Goal: Transaction & Acquisition: Purchase product/service

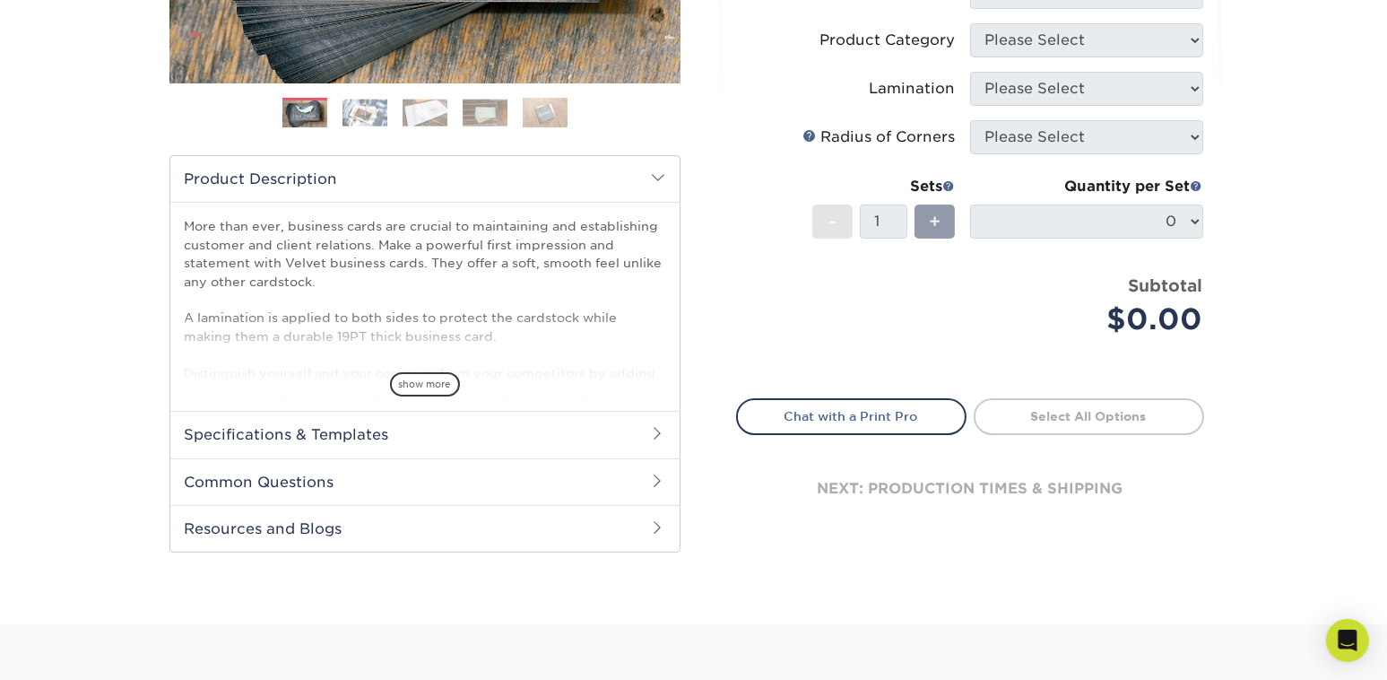
scroll to position [538, 0]
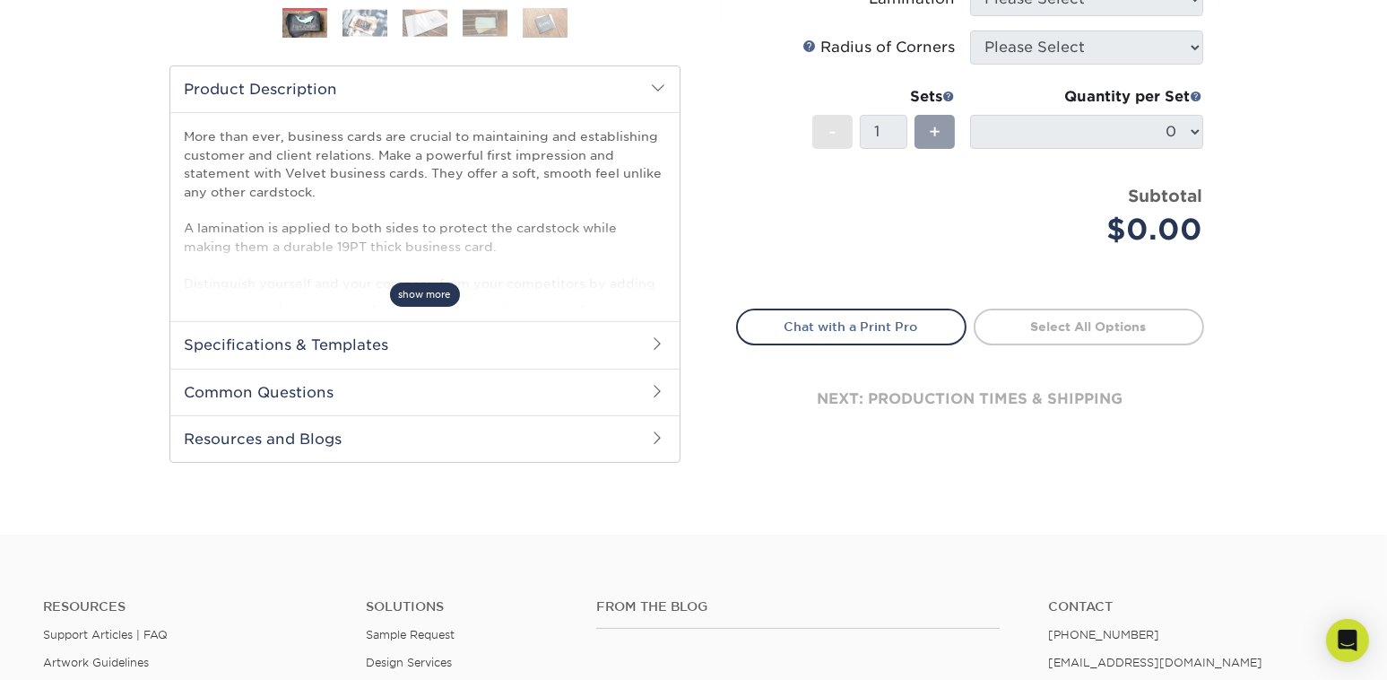
click at [432, 297] on span "show more" at bounding box center [425, 294] width 70 height 24
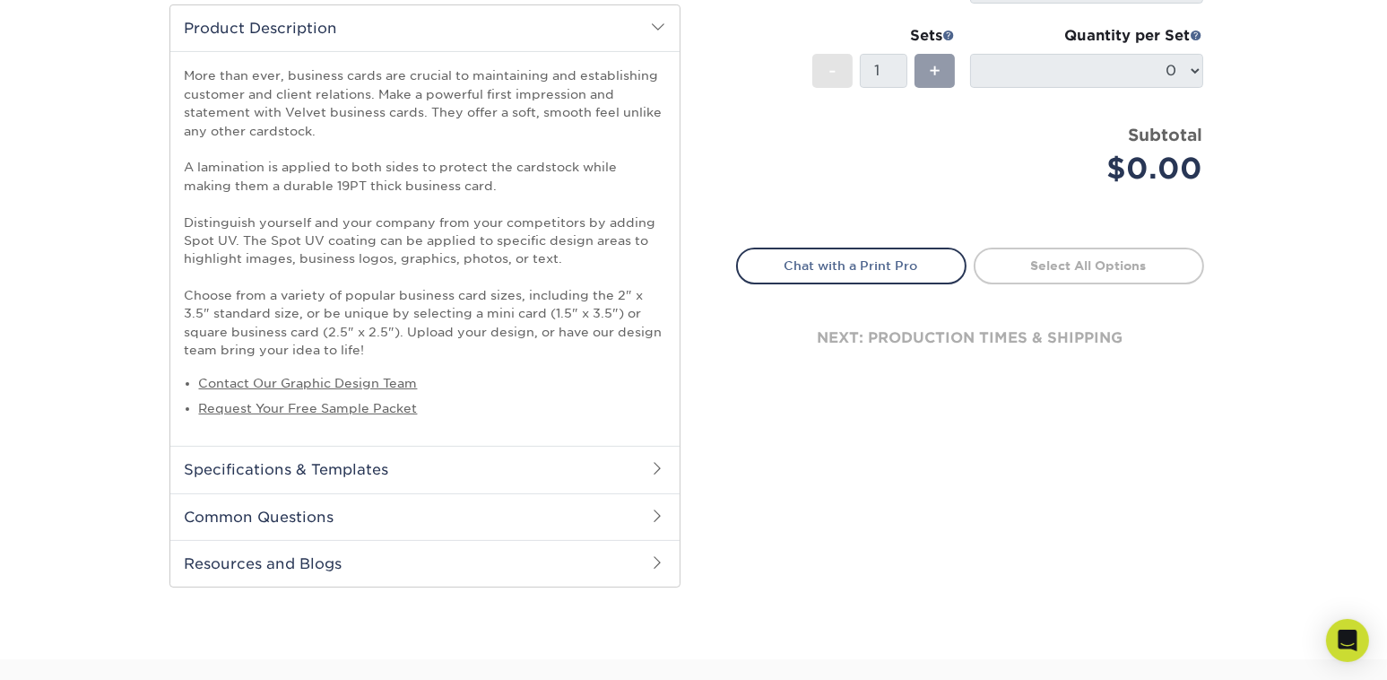
scroll to position [628, 0]
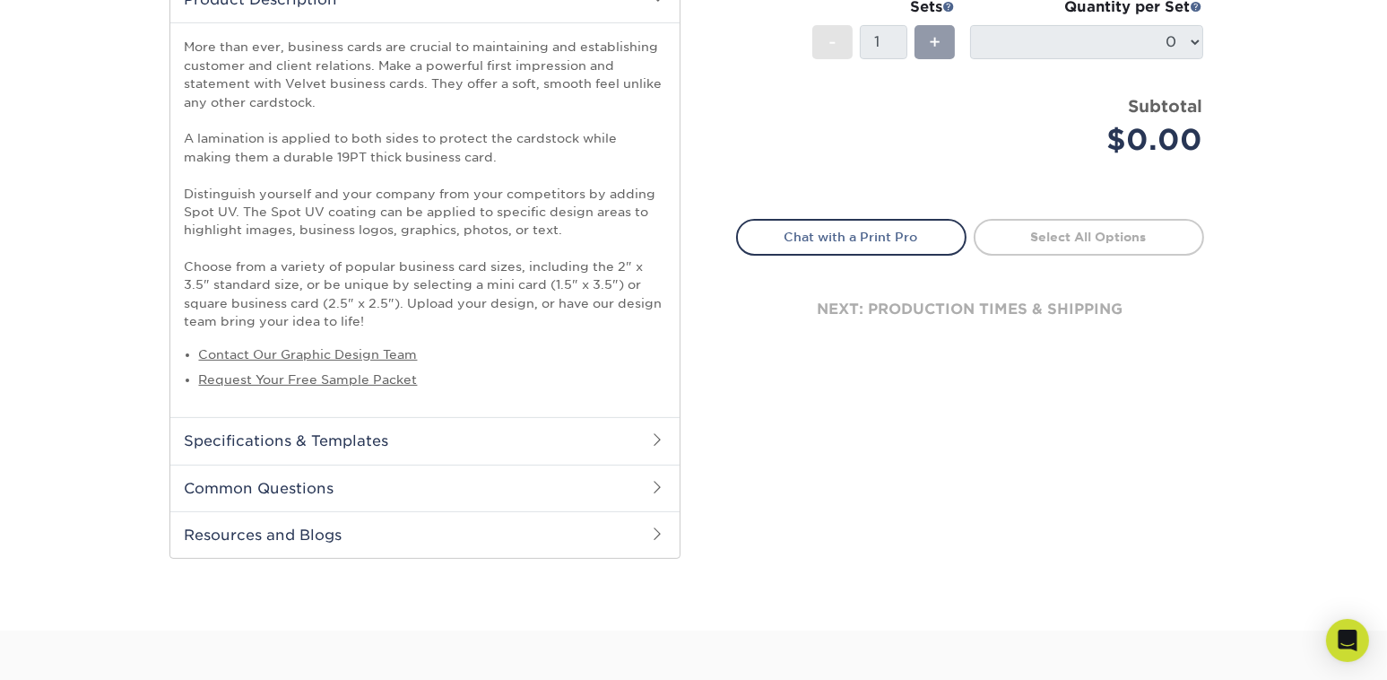
click at [538, 482] on h2 "Common Questions" at bounding box center [424, 487] width 509 height 47
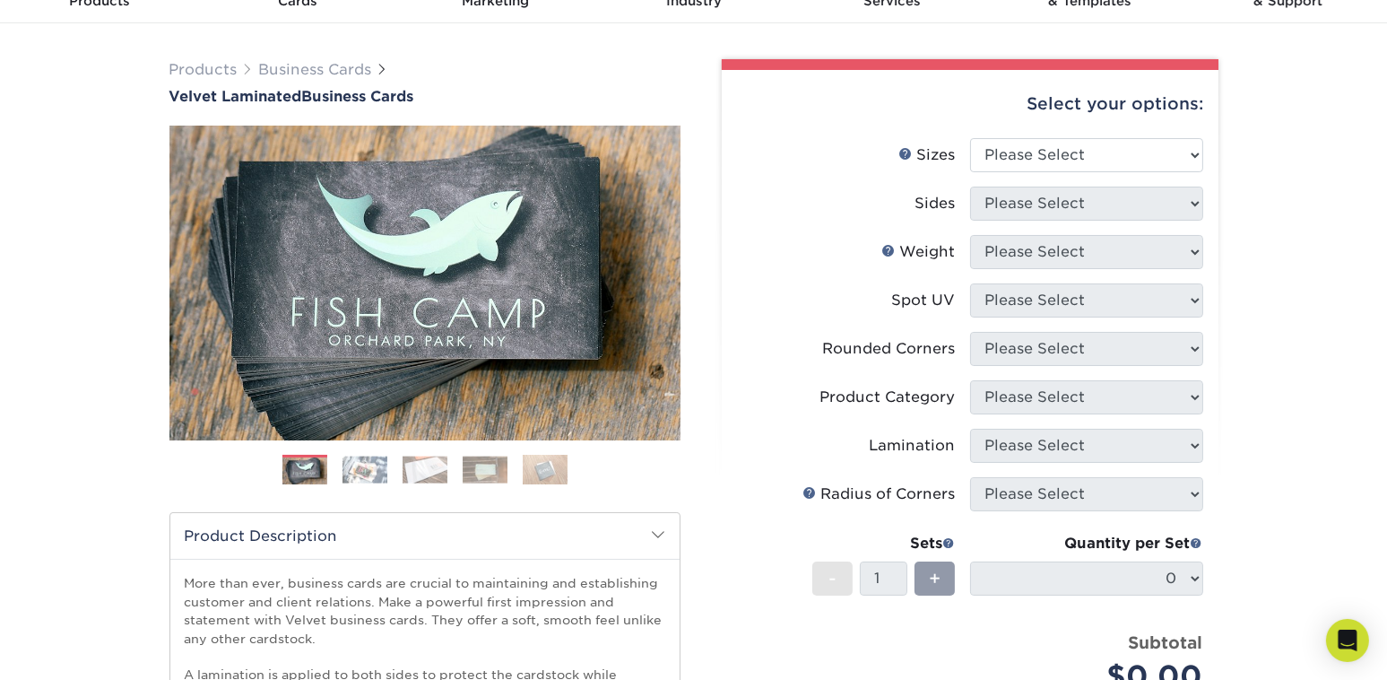
scroll to position [90, 0]
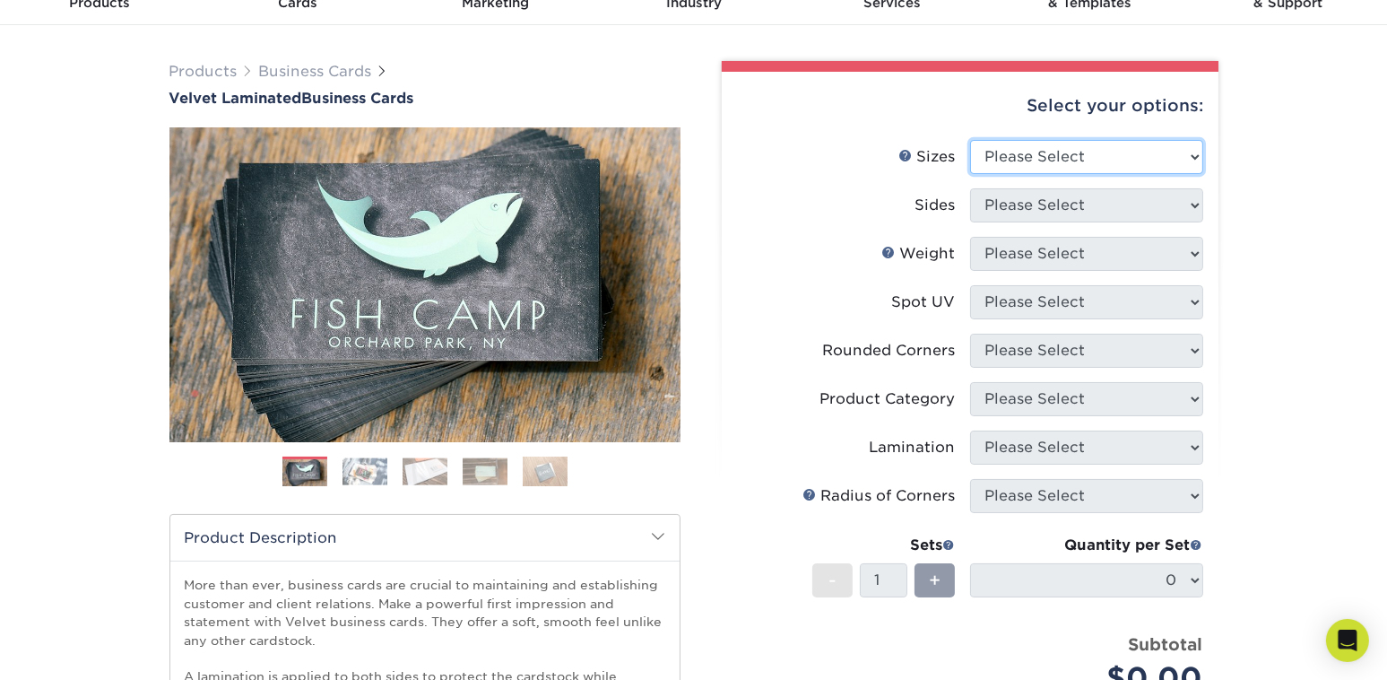
click at [1025, 154] on select "Please Select 1.5" x 3.5" - Mini 1.75" x 3.5" - Mini 2" x 2" - Square 2" x 3" -…" at bounding box center [1086, 157] width 233 height 34
select select "2.00x3.50"
click at [970, 140] on select "Please Select 1.5" x 3.5" - Mini 1.75" x 3.5" - Mini 2" x 2" - Square 2" x 3" -…" at bounding box center [1086, 157] width 233 height 34
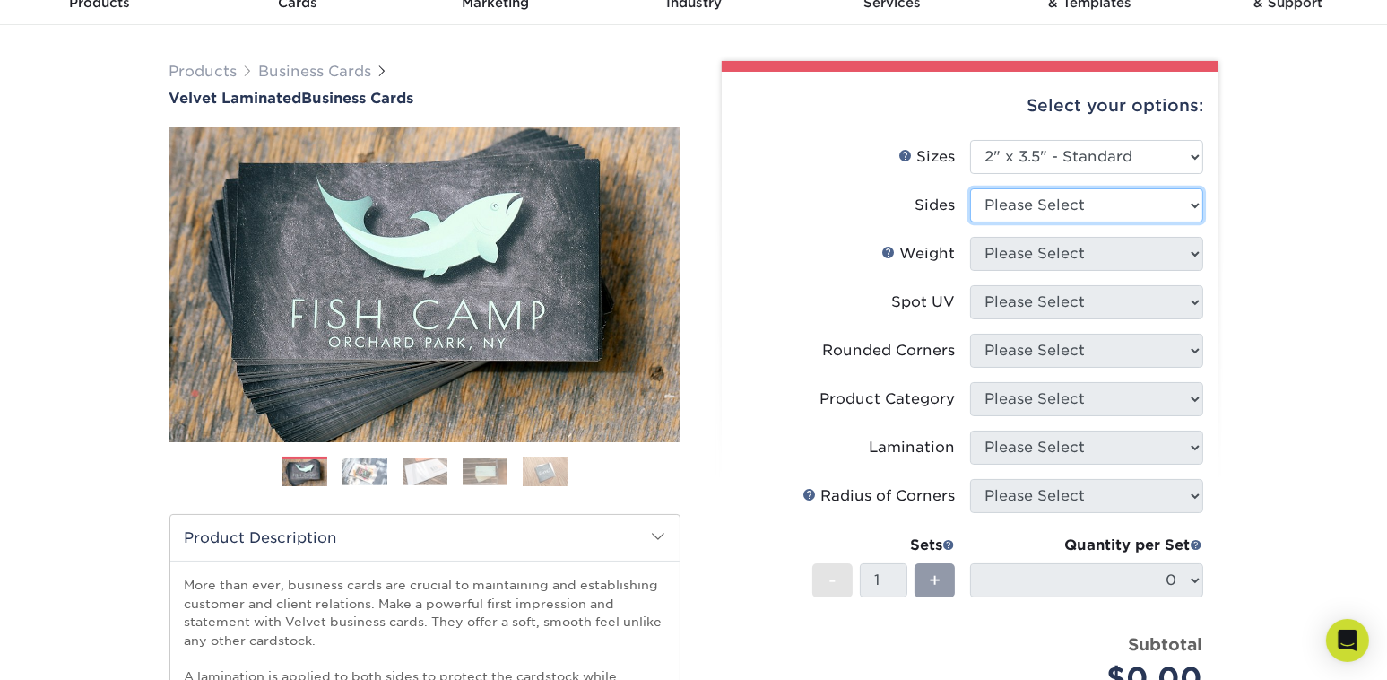
click at [1017, 205] on select "Please Select Print Both Sides Print Front Only" at bounding box center [1086, 205] width 233 height 34
select select "13abbda7-1d64-4f25-8bb2-c179b224825d"
click at [970, 188] on select "Please Select Print Both Sides Print Front Only" at bounding box center [1086, 205] width 233 height 34
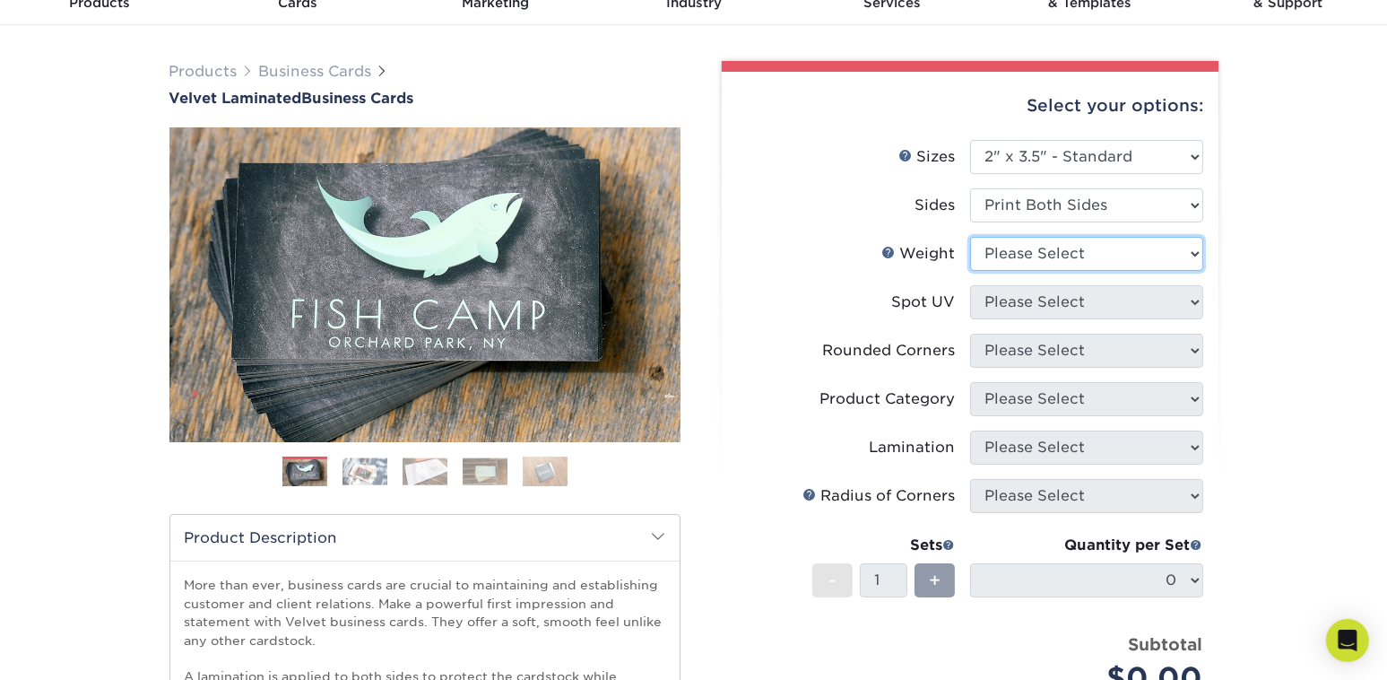
click at [1019, 244] on select "Please Select 16PT" at bounding box center [1086, 254] width 233 height 34
select select "16PT"
click at [970, 237] on select "Please Select 16PT" at bounding box center [1086, 254] width 233 height 34
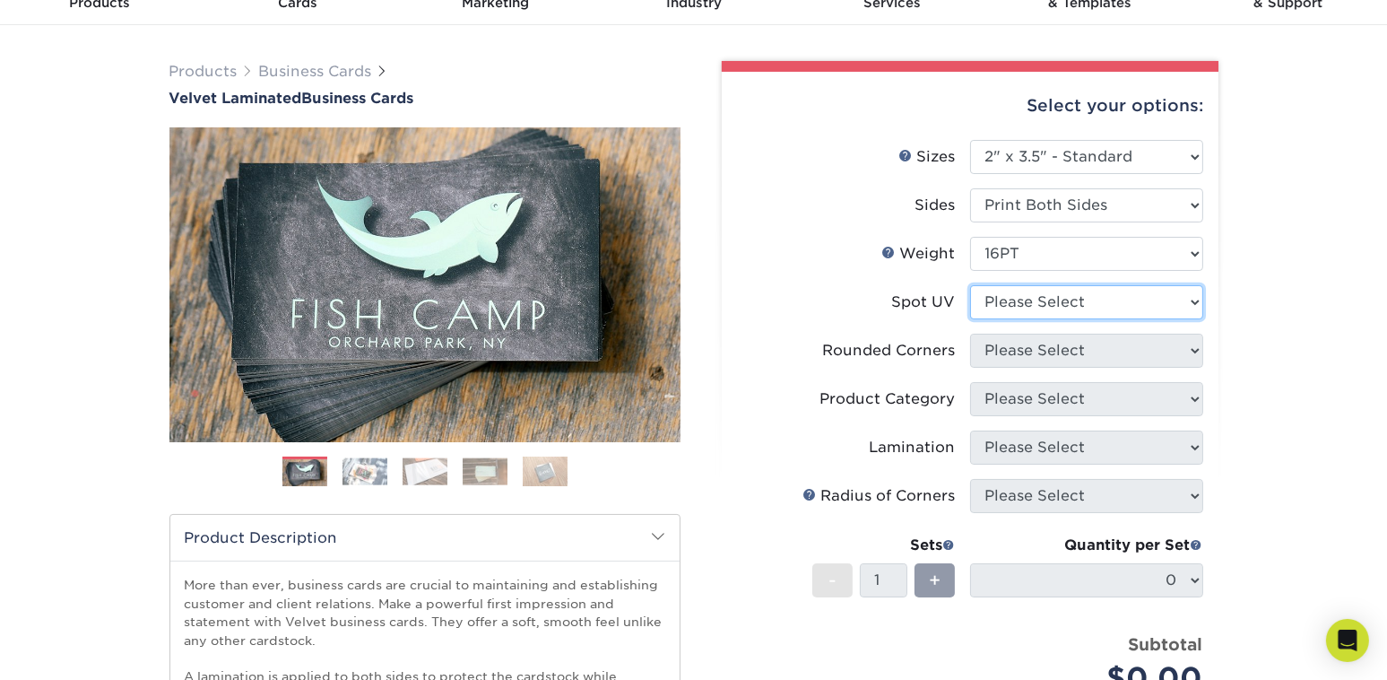
click at [1021, 304] on select "Please Select No Spot UV Front and Back (Both Sides) Front Only Back Only" at bounding box center [1086, 302] width 233 height 34
click at [970, 285] on select "Please Select No Spot UV Front and Back (Both Sides) Front Only Back Only" at bounding box center [1086, 302] width 233 height 34
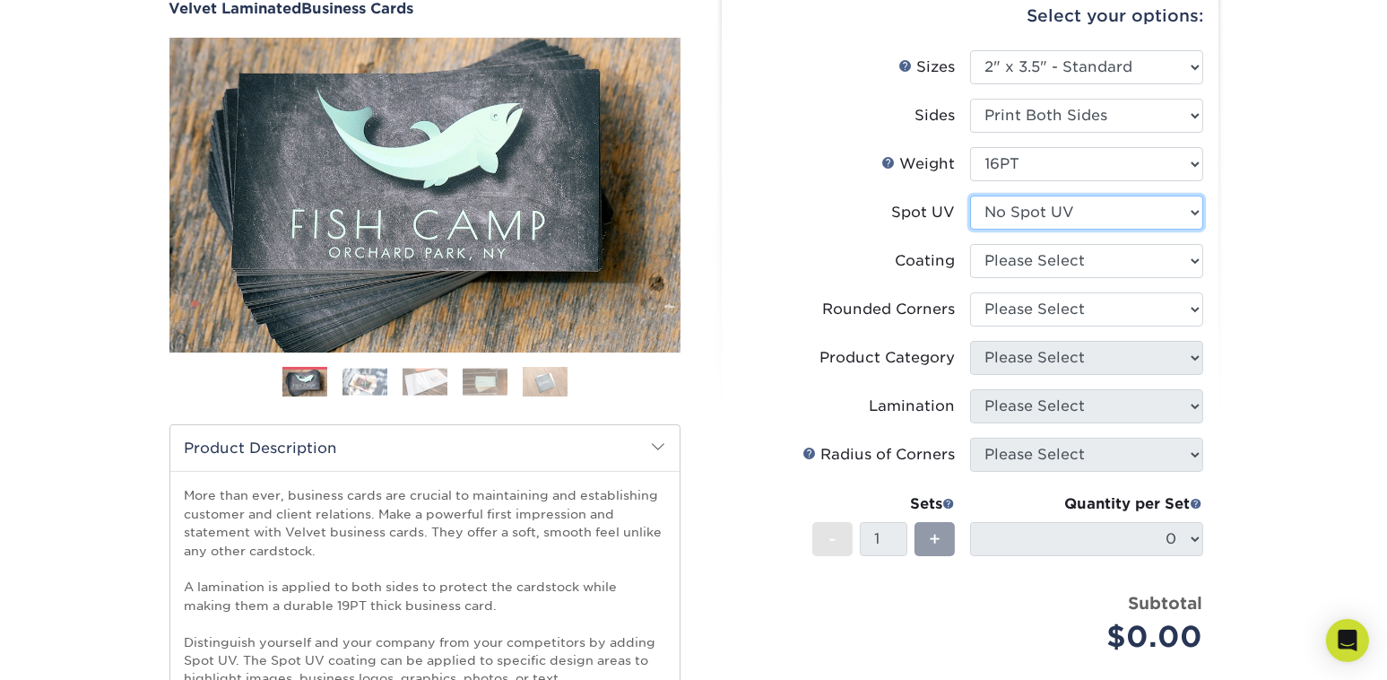
scroll to position [269, 0]
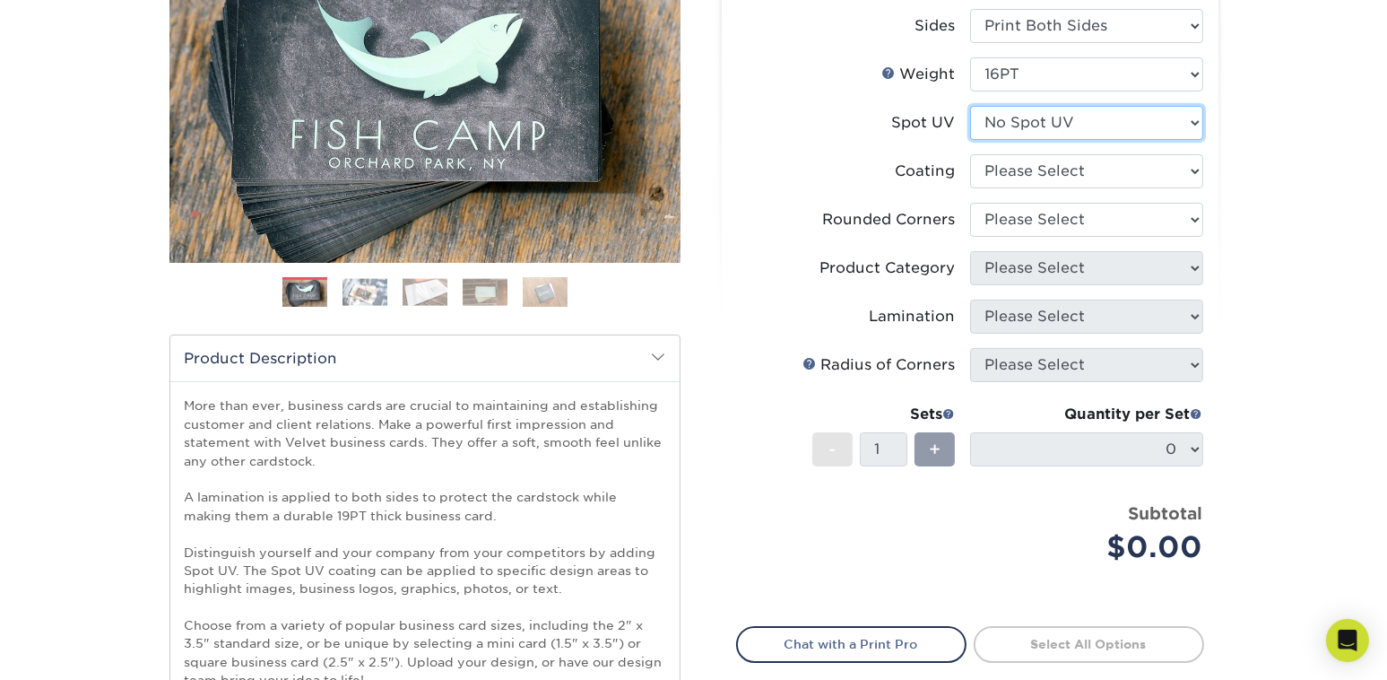
click at [1047, 123] on select "Please Select No Spot UV Front and Back (Both Sides) Front Only Back Only" at bounding box center [1086, 123] width 233 height 34
select select "1"
click at [970, 106] on select "Please Select No Spot UV Front and Back (Both Sides) Front Only Back Only" at bounding box center [1086, 123] width 233 height 34
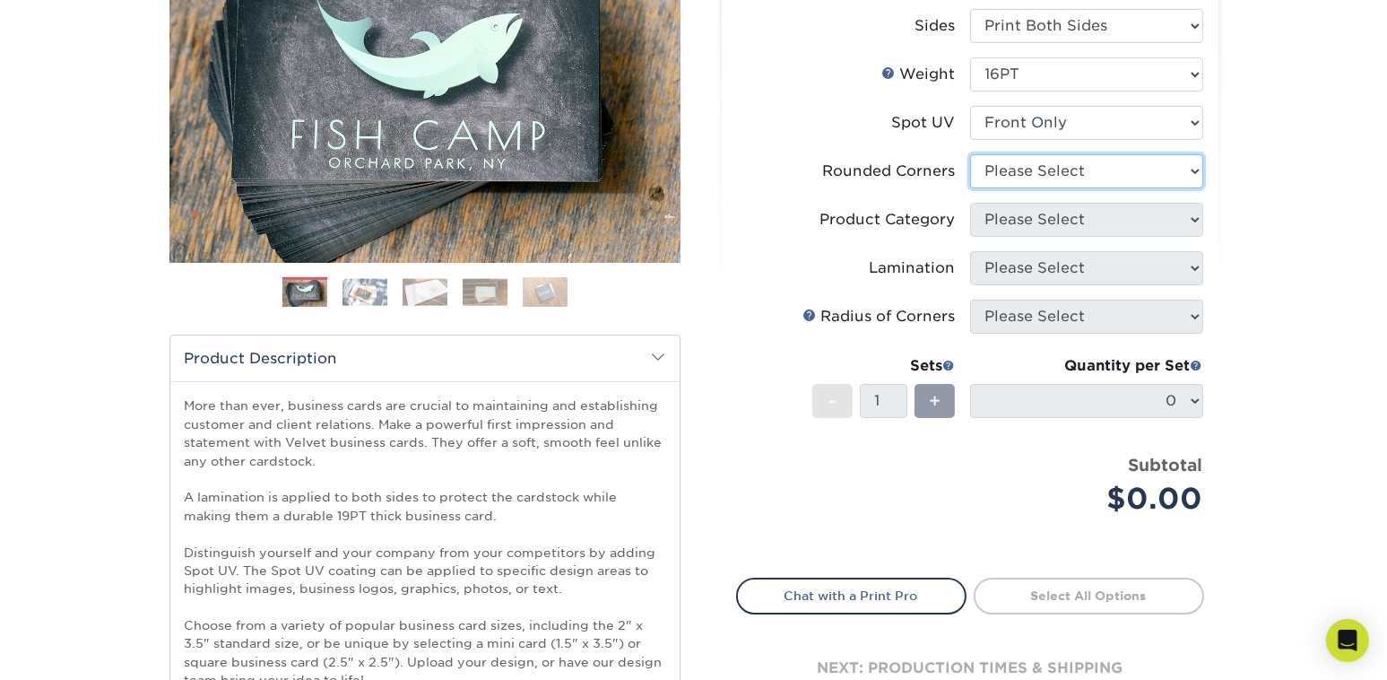
click at [1034, 169] on select "Please Select Yes - Round 2 Corners Yes - Round 4 Corners No" at bounding box center [1086, 171] width 233 height 34
select select "0"
click at [970, 154] on select "Please Select Yes - Round 2 Corners Yes - Round 4 Corners No" at bounding box center [1086, 171] width 233 height 34
